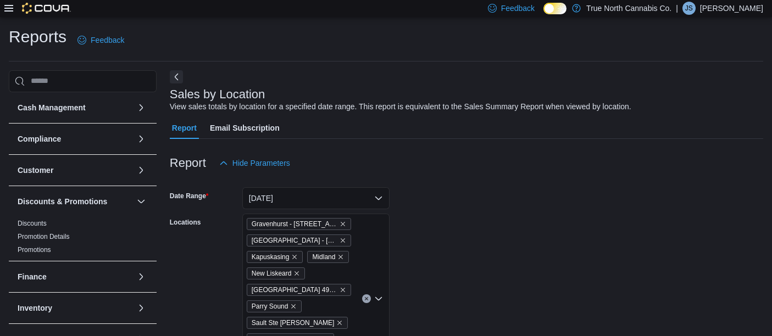
scroll to position [514, 0]
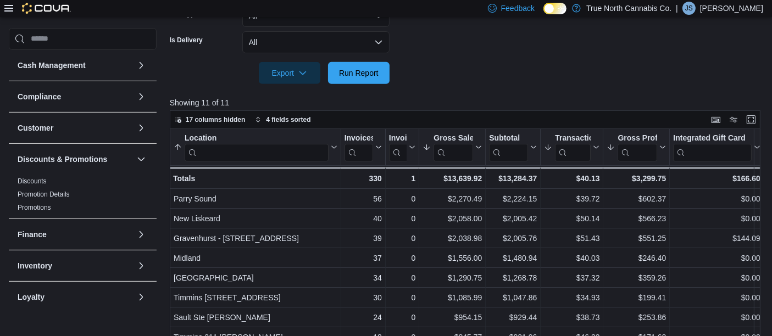
scroll to position [502, 0]
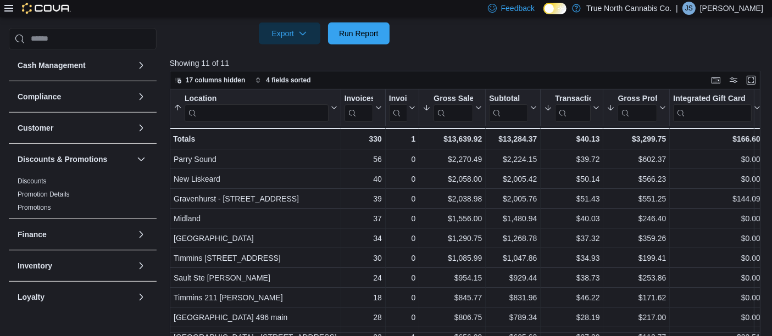
click at [738, 11] on p "[PERSON_NAME]" at bounding box center [731, 8] width 63 height 13
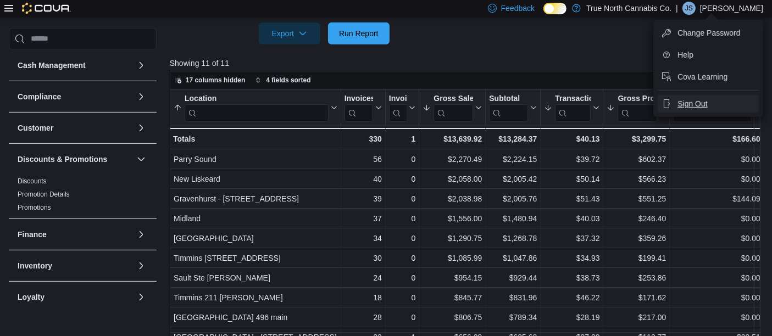
click at [695, 105] on span "Sign Out" at bounding box center [692, 103] width 30 height 11
